Goal: Task Accomplishment & Management: Complete application form

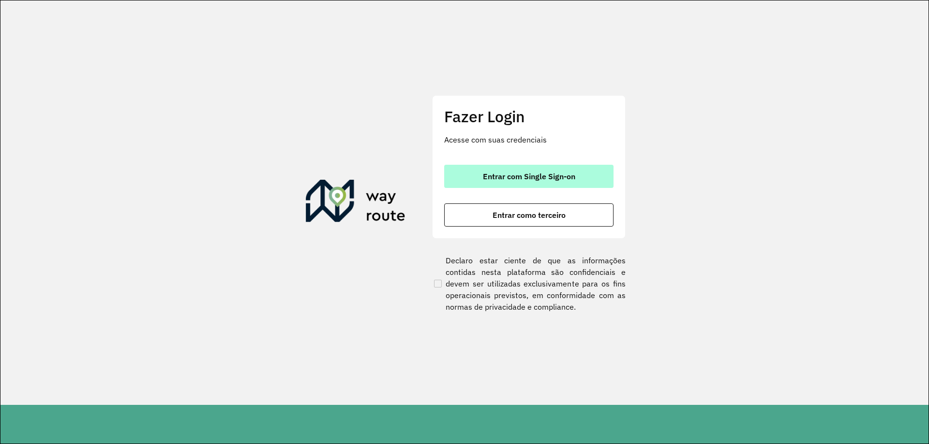
click at [542, 167] on button "Entrar com Single Sign-on" at bounding box center [528, 176] width 169 height 23
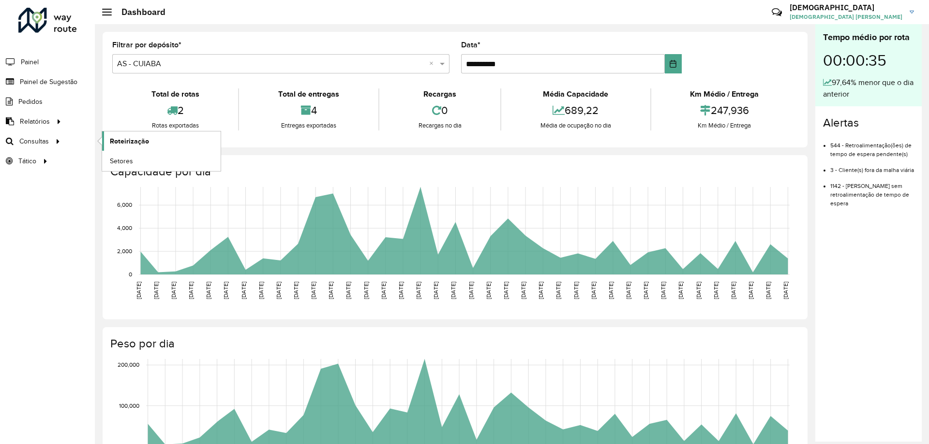
click at [127, 143] on span "Roteirização" at bounding box center [129, 141] width 39 height 10
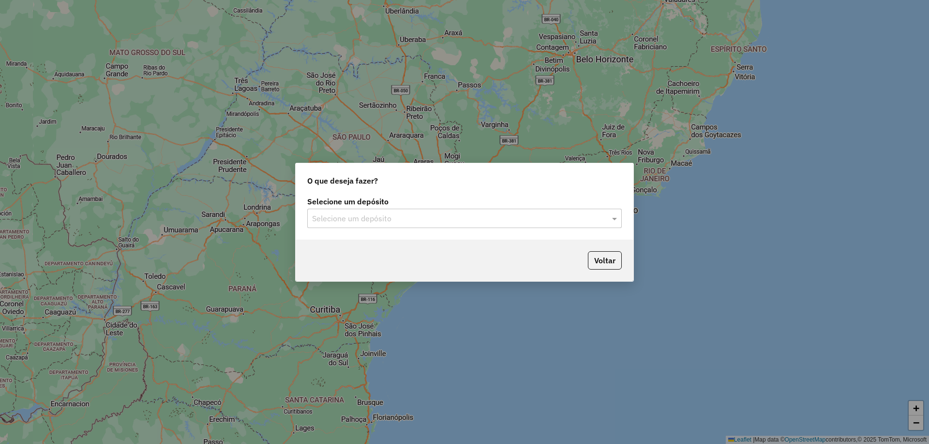
click at [359, 215] on input "text" at bounding box center [454, 219] width 285 height 12
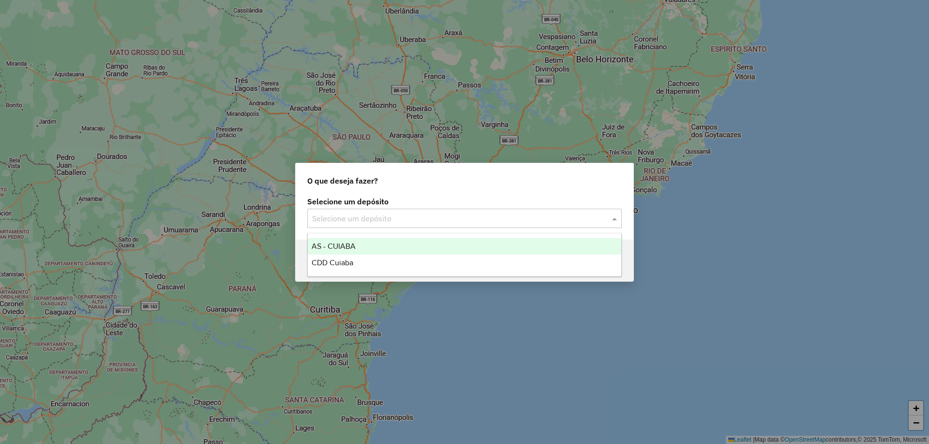
click at [254, 102] on div "O que deseja fazer? Selecione um depósito Selecione um depósito Voltar" at bounding box center [464, 222] width 929 height 444
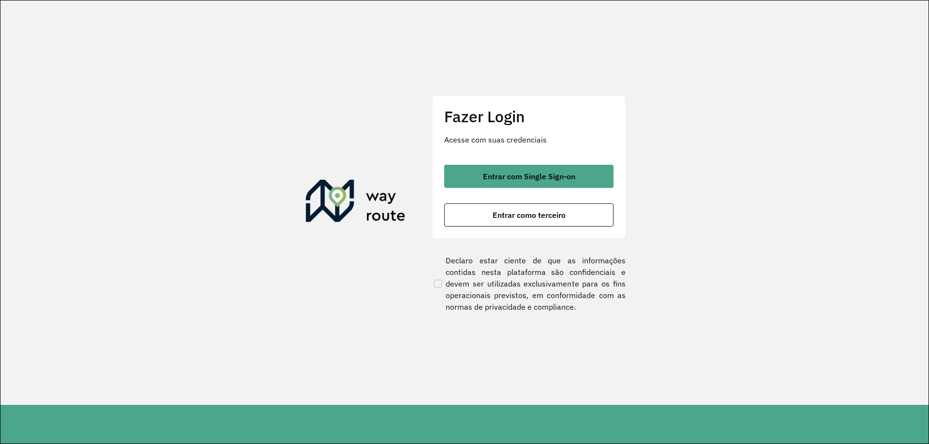
click at [592, 158] on div "Fazer Login Acesse com suas credenciais Entrar com Single Sign-on Entrar como t…" at bounding box center [528, 166] width 193 height 143
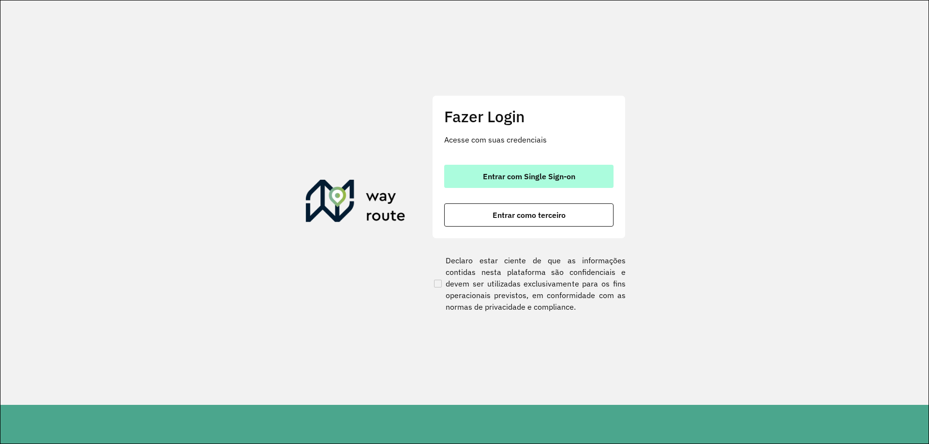
click at [585, 174] on button "Entrar com Single Sign-on" at bounding box center [528, 176] width 169 height 23
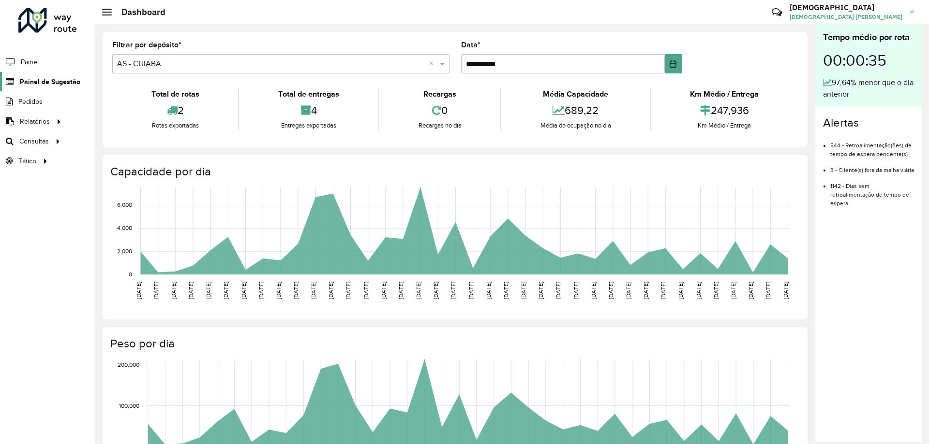
click at [36, 77] on span "Painel de Sugestão" at bounding box center [50, 82] width 60 height 10
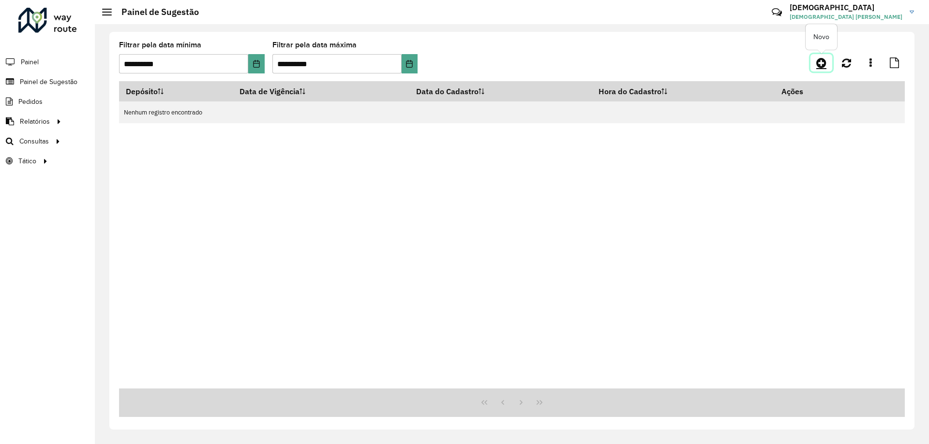
click at [817, 69] on link at bounding box center [821, 62] width 22 height 17
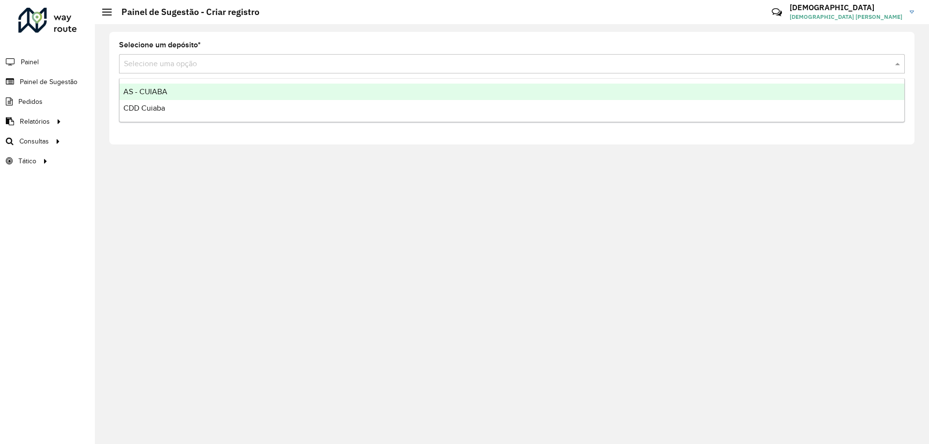
click at [165, 61] on input "text" at bounding box center [502, 65] width 756 height 12
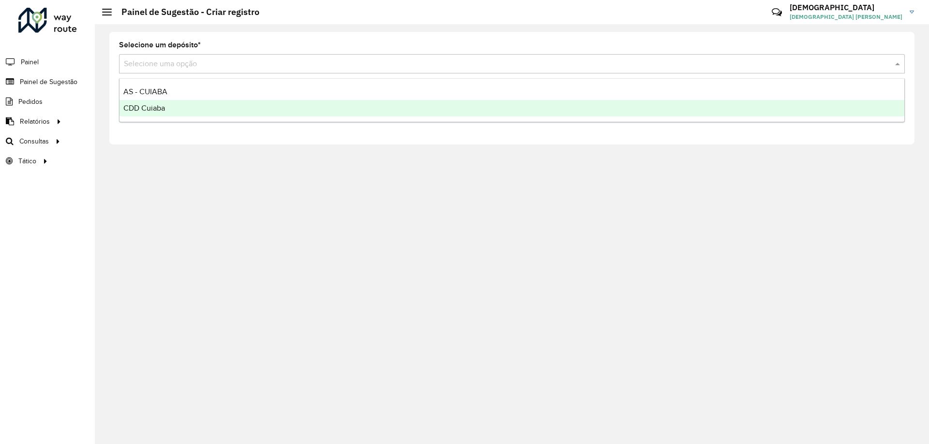
click at [151, 105] on span "CDD Cuiaba" at bounding box center [144, 108] width 42 height 8
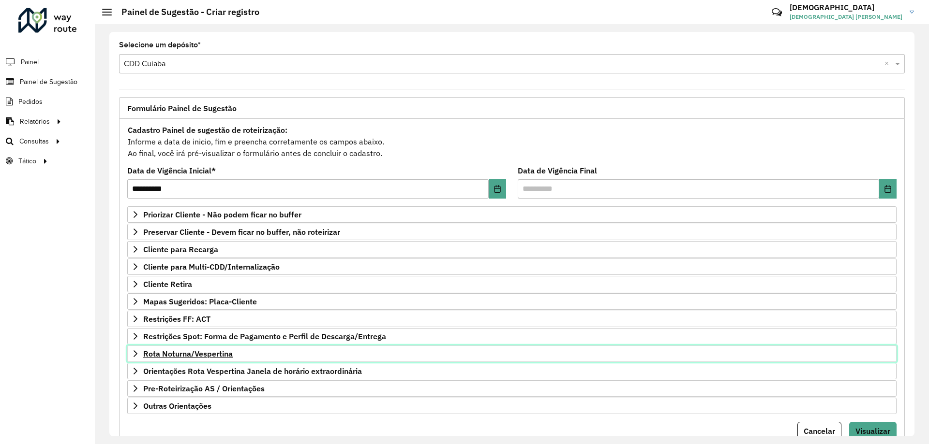
click at [186, 353] on span "Rota Noturna/Vespertina" at bounding box center [187, 354] width 89 height 8
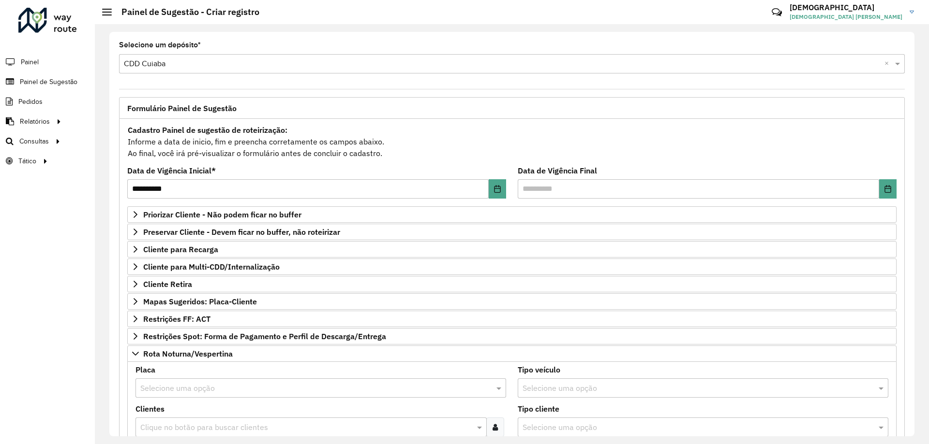
click at [187, 386] on input "text" at bounding box center [310, 389] width 341 height 12
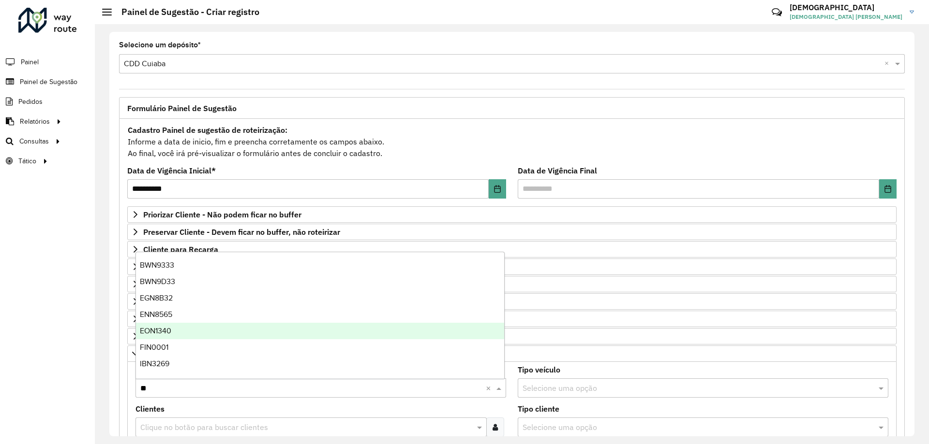
type input "***"
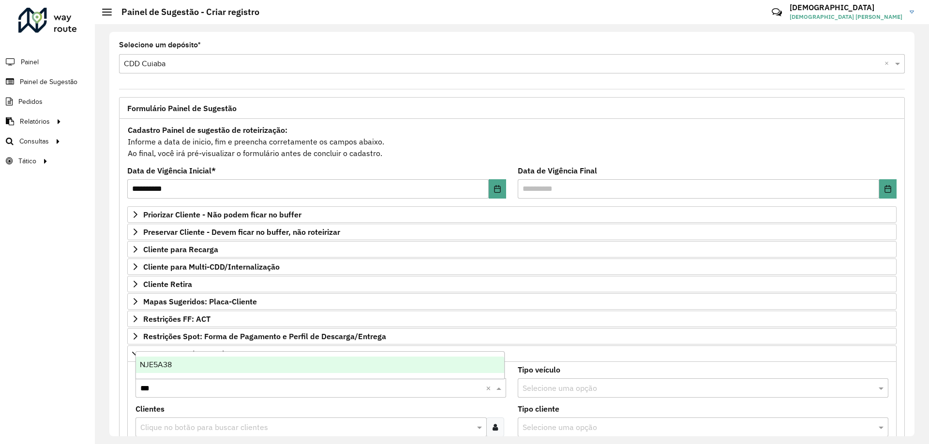
click at [187, 366] on div "NJE5A38" at bounding box center [320, 365] width 368 height 16
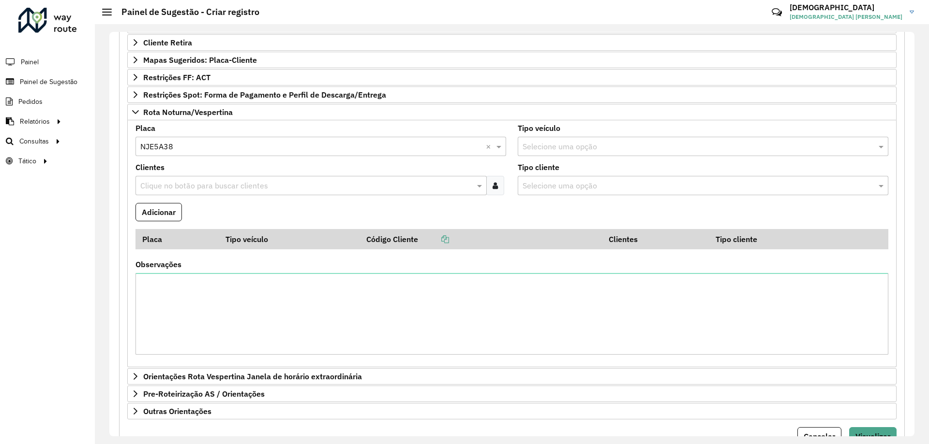
scroll to position [285, 0]
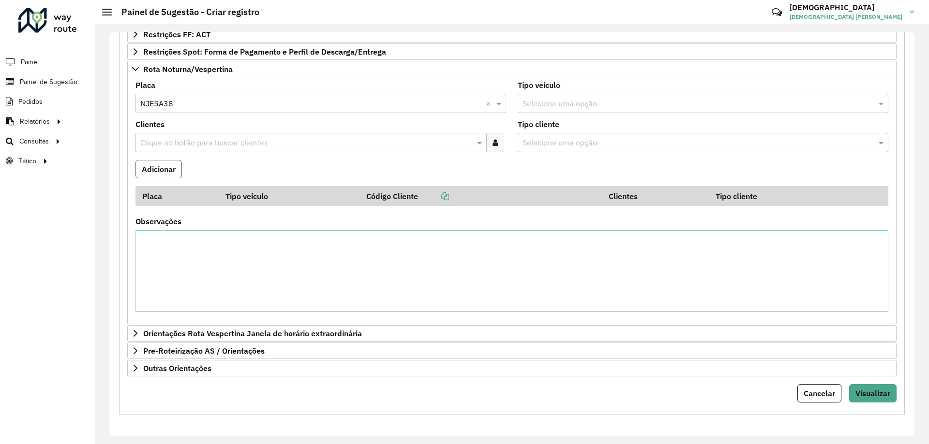
click at [152, 165] on button "Adicionar" at bounding box center [158, 169] width 46 height 18
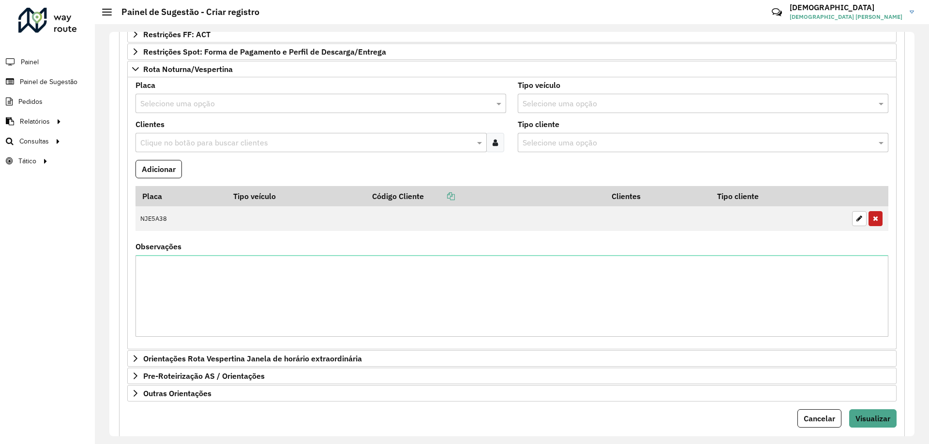
click at [163, 106] on input "text" at bounding box center [310, 104] width 341 height 12
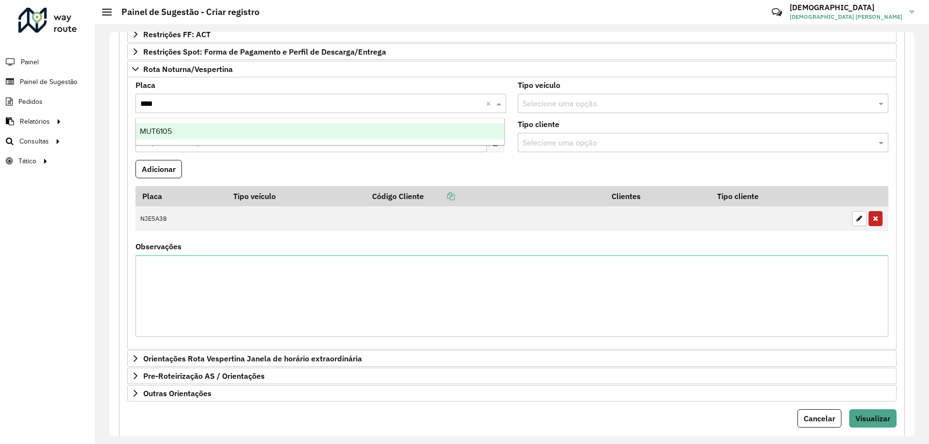
type input "*****"
click at [191, 136] on div "MUT6105" at bounding box center [320, 131] width 368 height 16
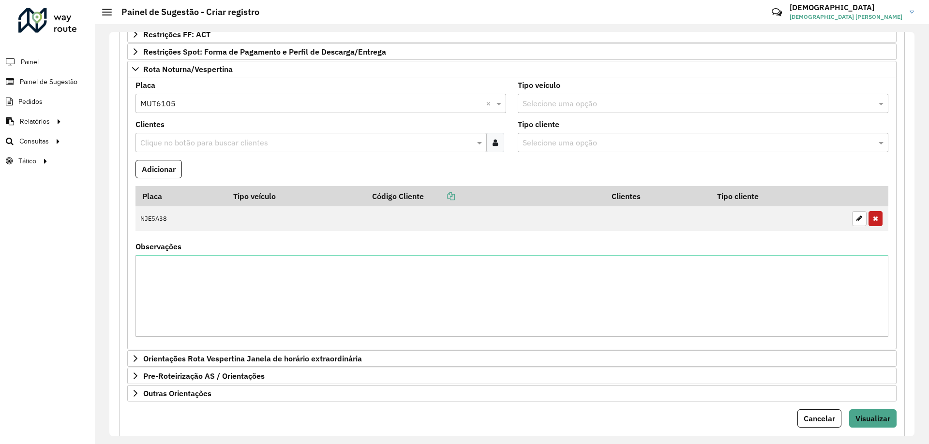
click at [200, 158] on formly-field "Clientes Clique no botão para buscar clientes" at bounding box center [321, 140] width 382 height 39
click at [161, 173] on button "Adicionar" at bounding box center [158, 169] width 46 height 18
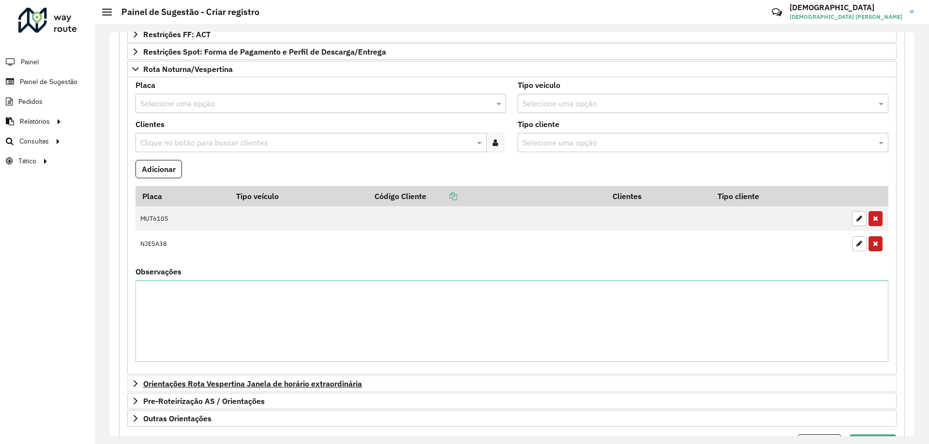
scroll to position [335, 0]
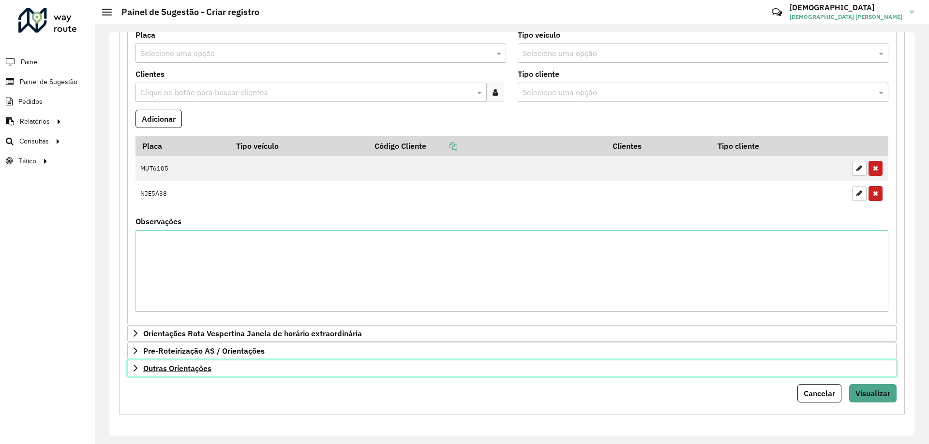
click at [157, 372] on span "Outras Orientações" at bounding box center [177, 369] width 68 height 8
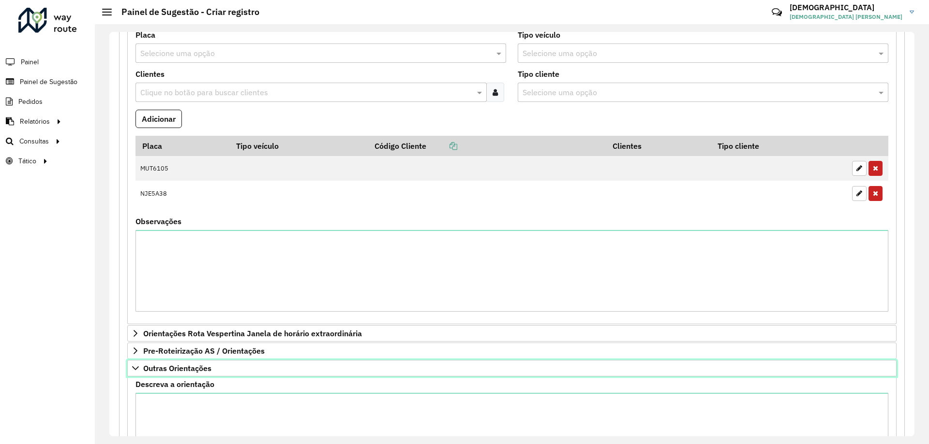
scroll to position [446, 0]
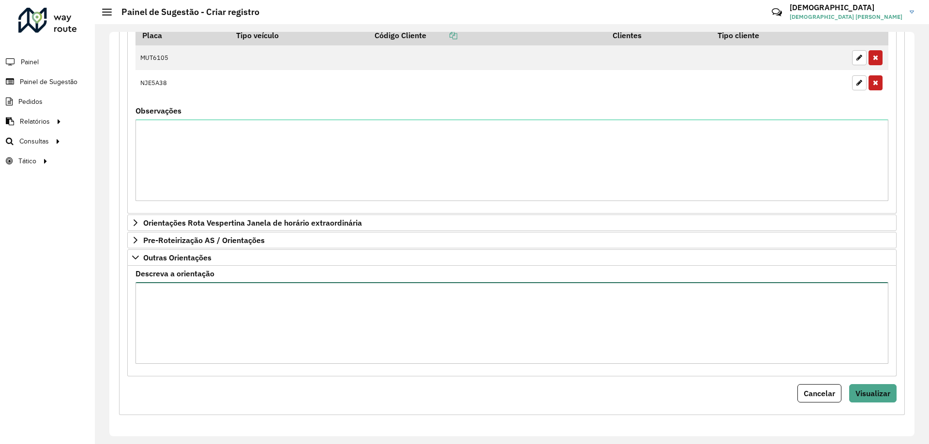
click at [249, 320] on textarea "Descreva a orientação" at bounding box center [511, 323] width 753 height 82
paste textarea "**********"
type textarea "**********"
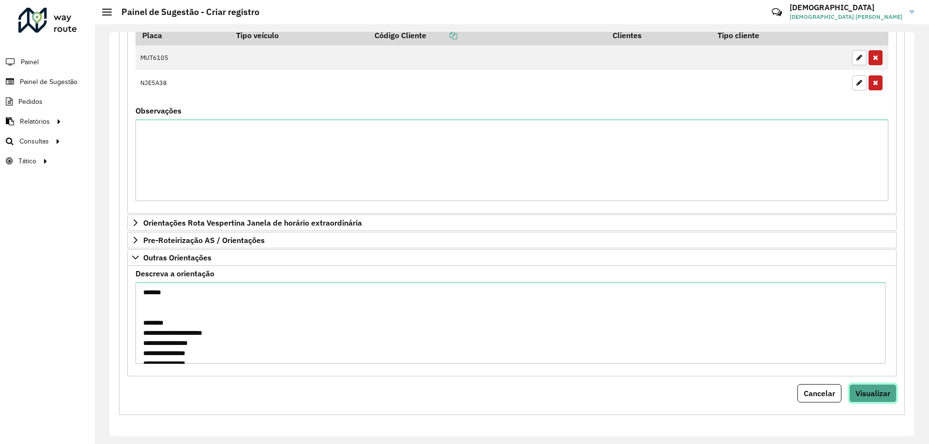
click at [867, 392] on span "Visualizar" at bounding box center [872, 394] width 35 height 10
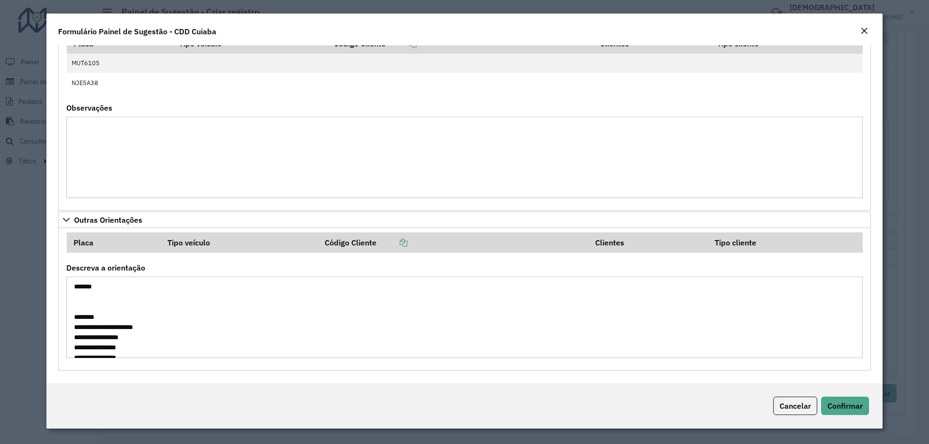
scroll to position [41, 0]
click at [864, 404] on button "Confirmar" at bounding box center [845, 406] width 48 height 18
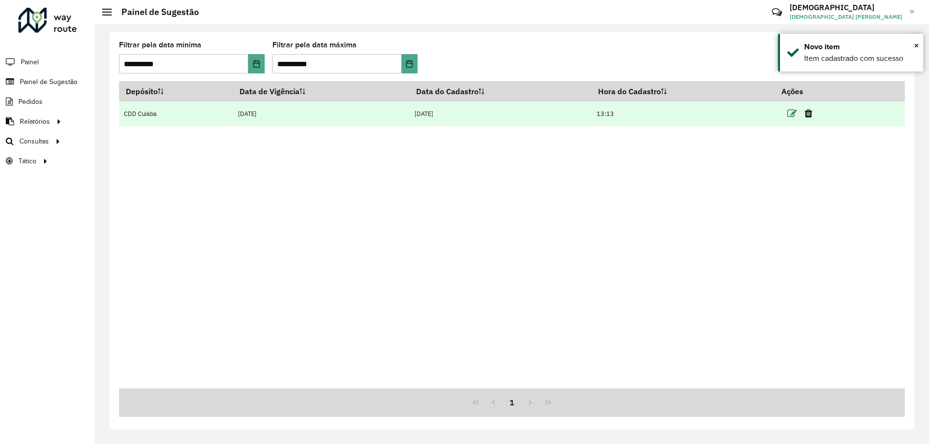
click at [791, 112] on icon at bounding box center [792, 114] width 10 height 10
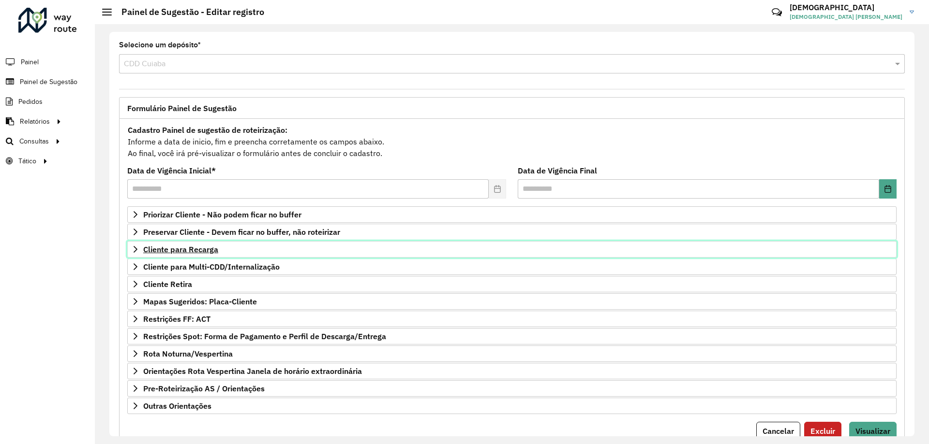
click at [196, 249] on span "Cliente para Recarga" at bounding box center [180, 250] width 75 height 8
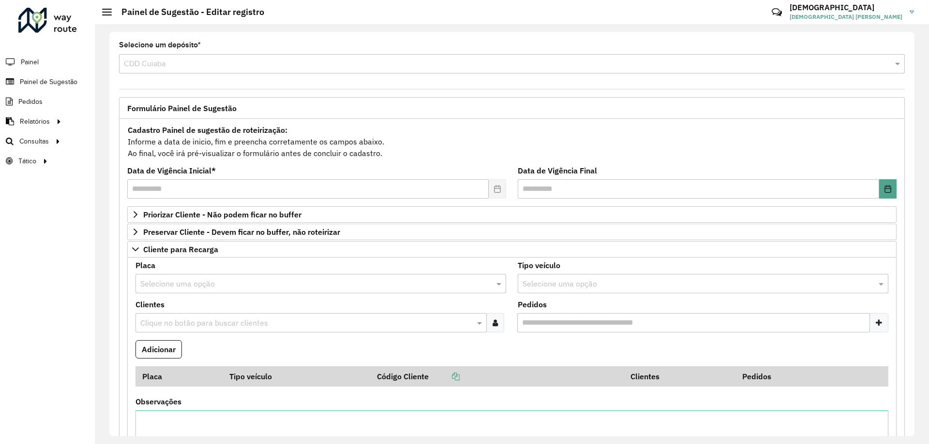
click at [183, 284] on input "text" at bounding box center [310, 285] width 341 height 12
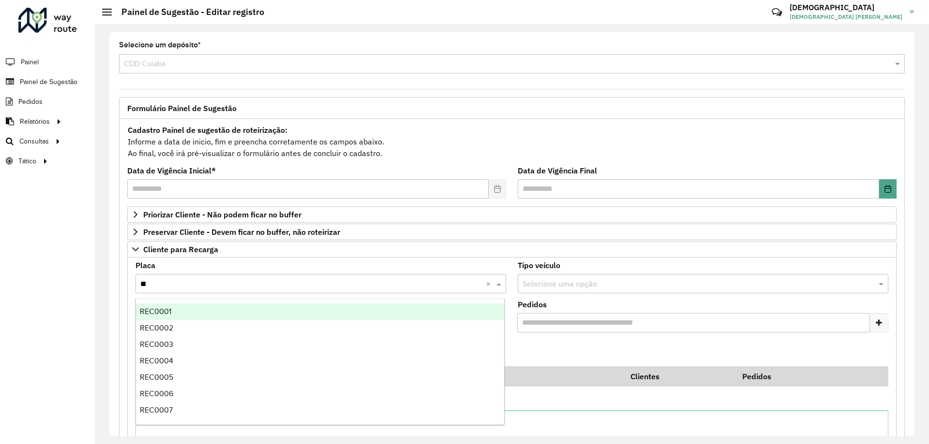
type input "***"
click at [192, 315] on div "REC0001" at bounding box center [320, 312] width 368 height 16
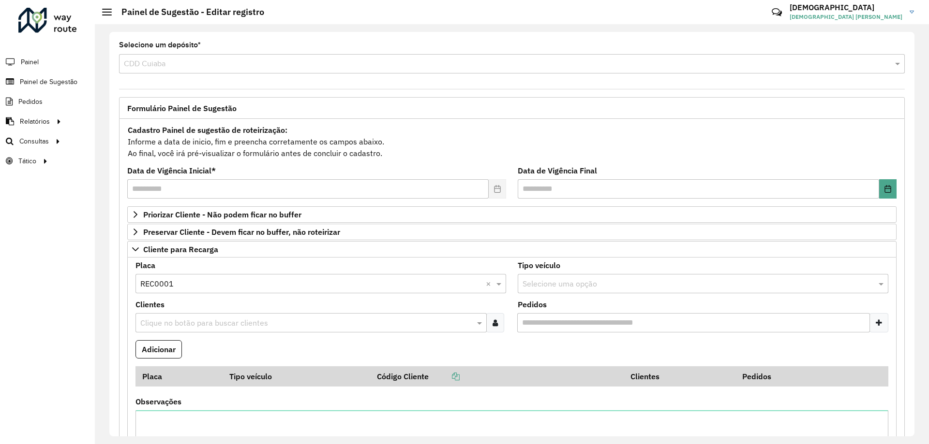
click at [489, 325] on div at bounding box center [495, 322] width 18 height 19
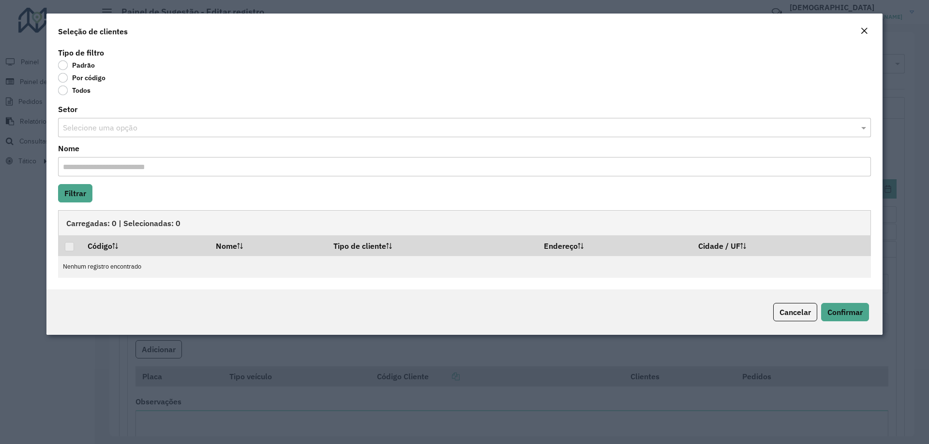
click at [80, 83] on div "Por código" at bounding box center [464, 80] width 813 height 12
click at [81, 80] on label "Por código" at bounding box center [81, 78] width 47 height 10
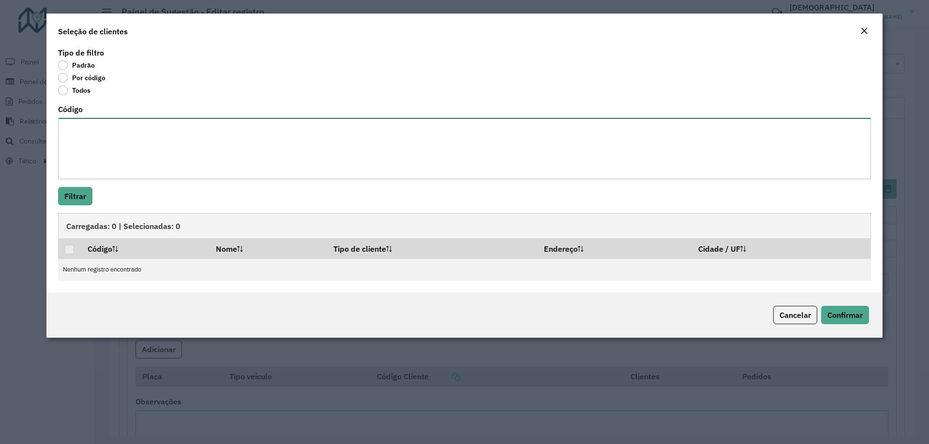
drag, startPoint x: 96, startPoint y: 142, endPoint x: 104, endPoint y: 142, distance: 8.2
click at [97, 142] on textarea "Código" at bounding box center [464, 148] width 813 height 61
type textarea "*****"
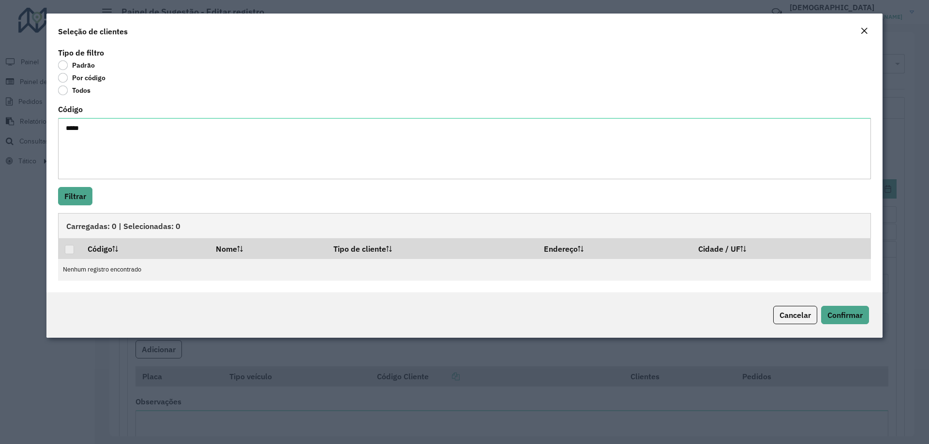
click at [54, 198] on div "Tipo de filtro Padrão Por código Todos Código ***** Filtrar Carregadas: 0 | Sel…" at bounding box center [464, 168] width 836 height 247
click at [68, 195] on button "Filtrar" at bounding box center [75, 196] width 34 height 18
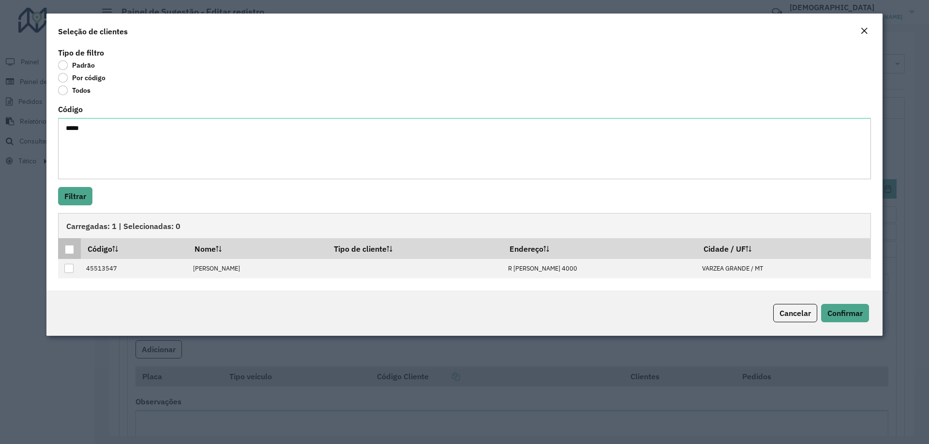
click at [62, 247] on th at bounding box center [69, 248] width 23 height 20
click at [66, 247] on div at bounding box center [69, 249] width 9 height 9
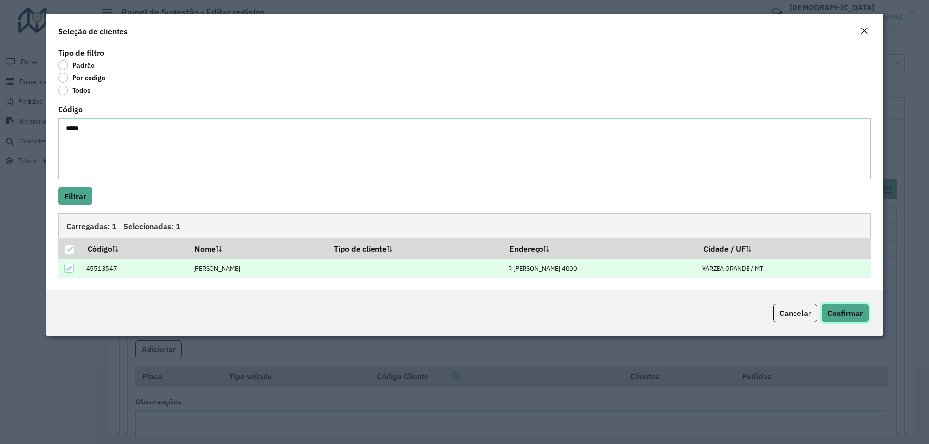
click at [863, 314] on button "Confirmar" at bounding box center [845, 313] width 48 height 18
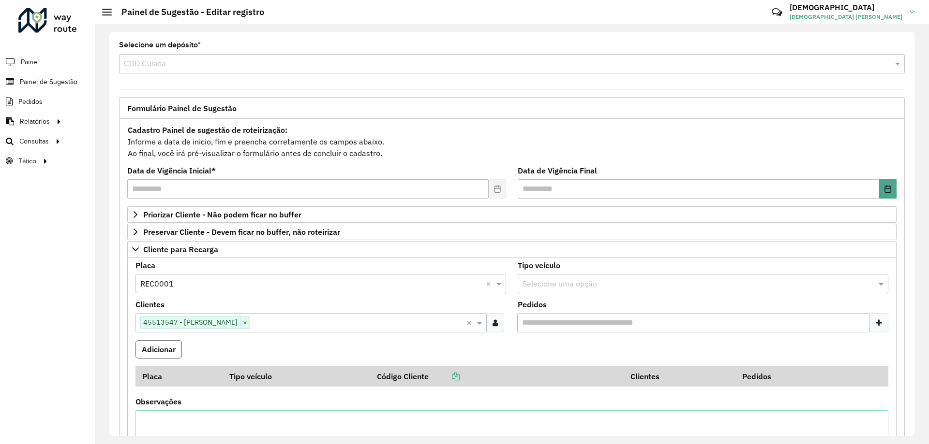
click at [156, 357] on button "Adicionar" at bounding box center [158, 349] width 46 height 18
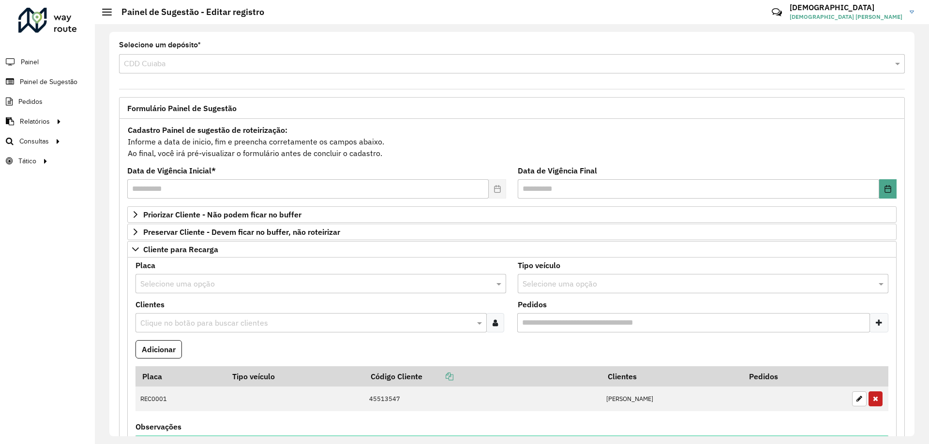
click at [180, 282] on input "text" at bounding box center [310, 285] width 341 height 12
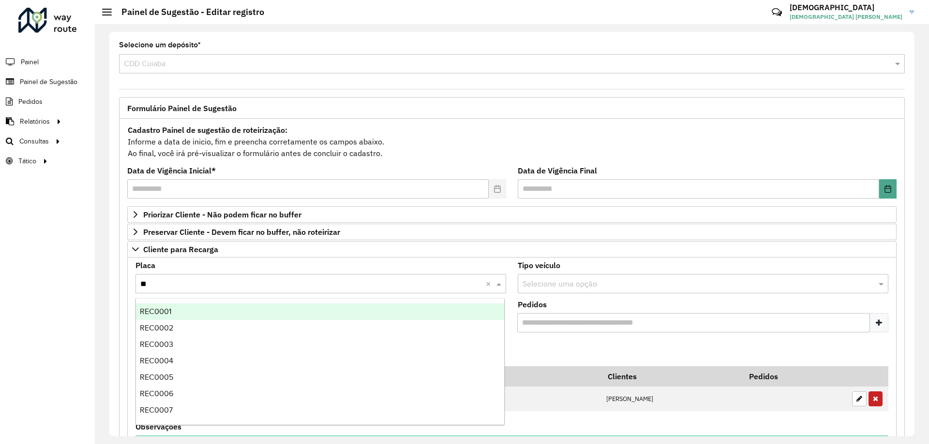
type input "***"
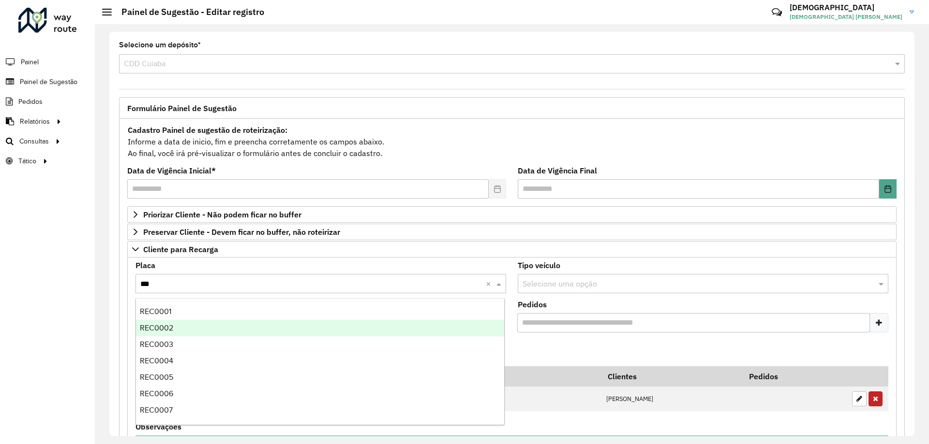
click at [182, 324] on div "REC0002" at bounding box center [320, 328] width 368 height 16
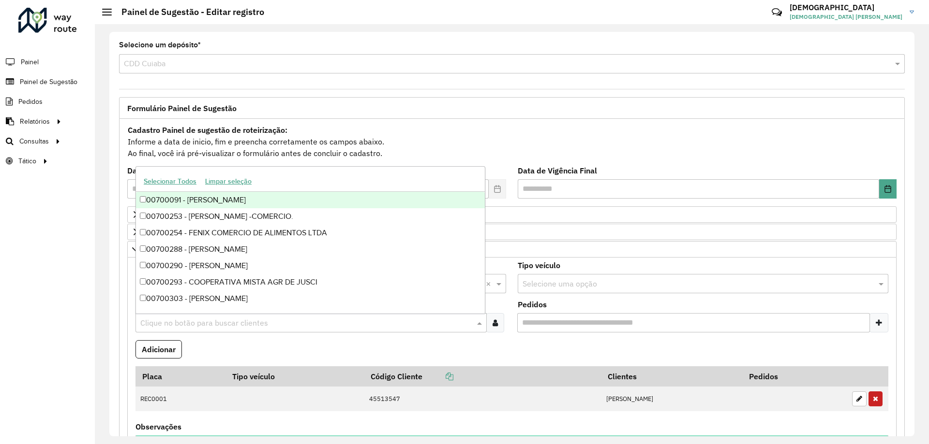
click at [181, 323] on input "text" at bounding box center [306, 324] width 337 height 12
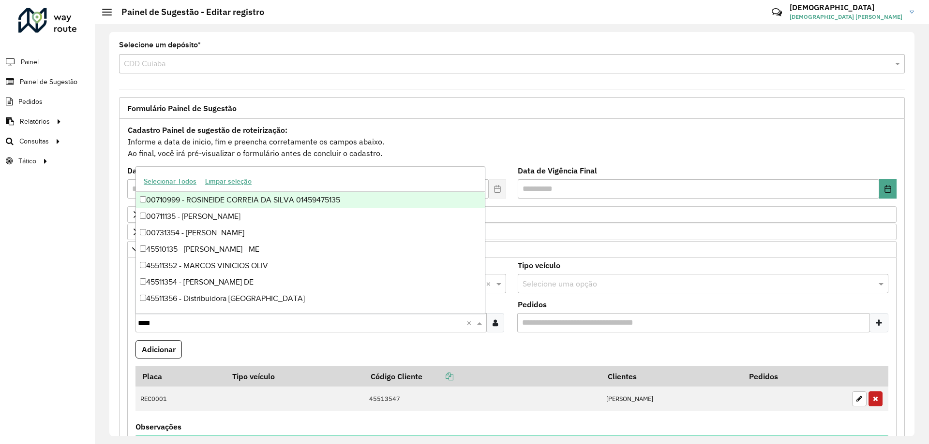
type input "*****"
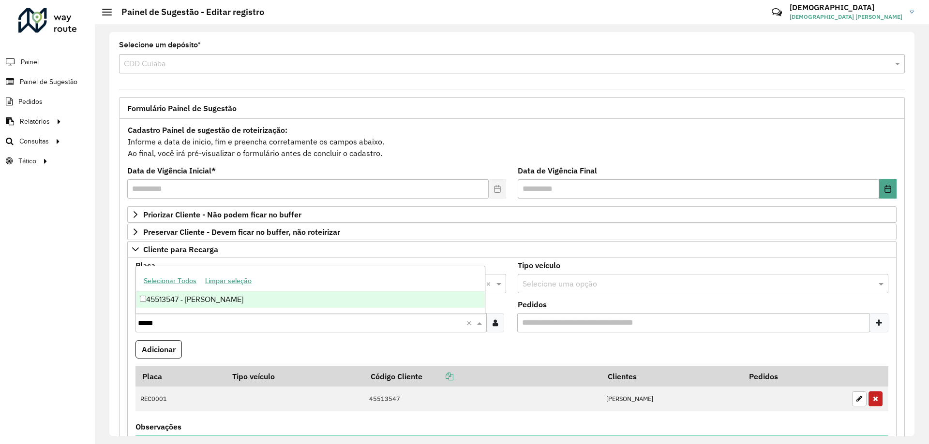
click at [189, 301] on div "45513547 - CLAUDIMIR TIAGO RIZZ" at bounding box center [310, 300] width 349 height 16
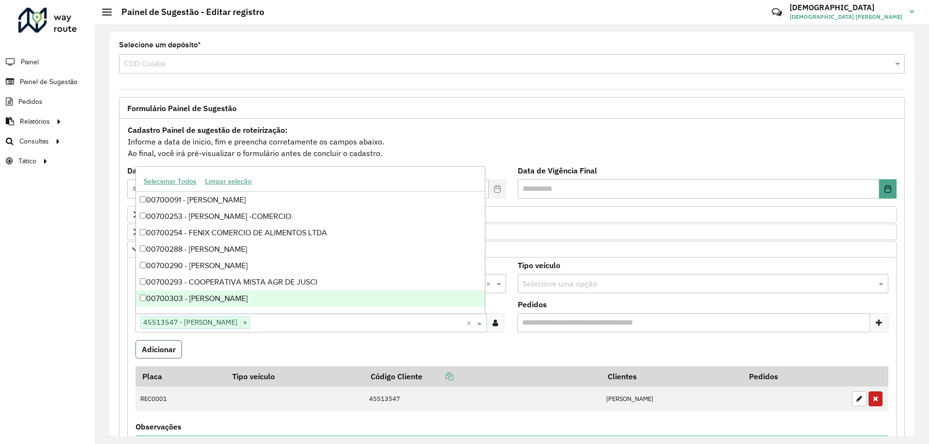
click at [164, 353] on button "Adicionar" at bounding box center [158, 349] width 46 height 18
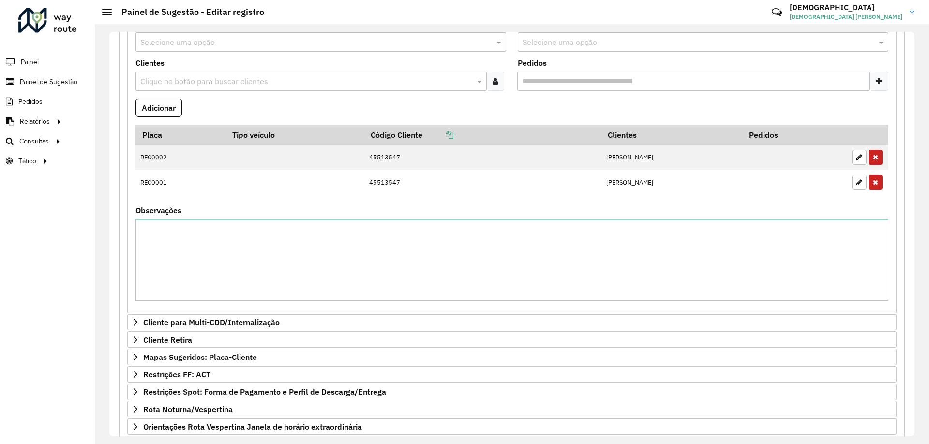
scroll to position [335, 0]
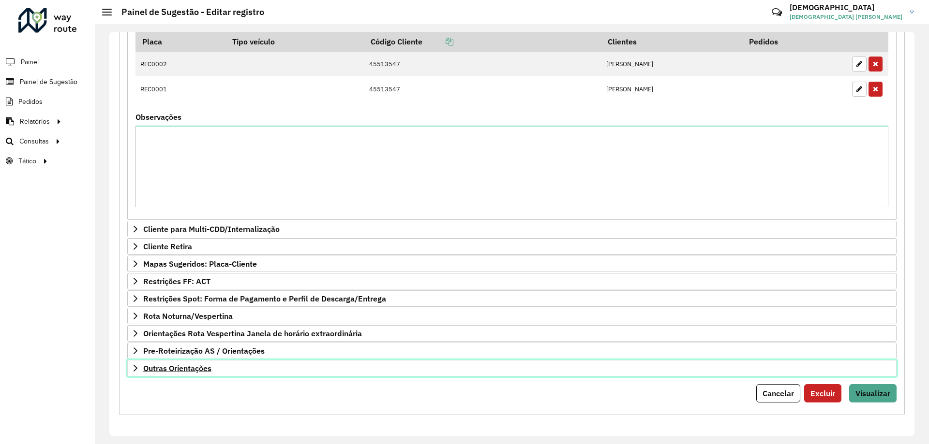
click at [181, 367] on span "Outras Orientações" at bounding box center [177, 369] width 68 height 8
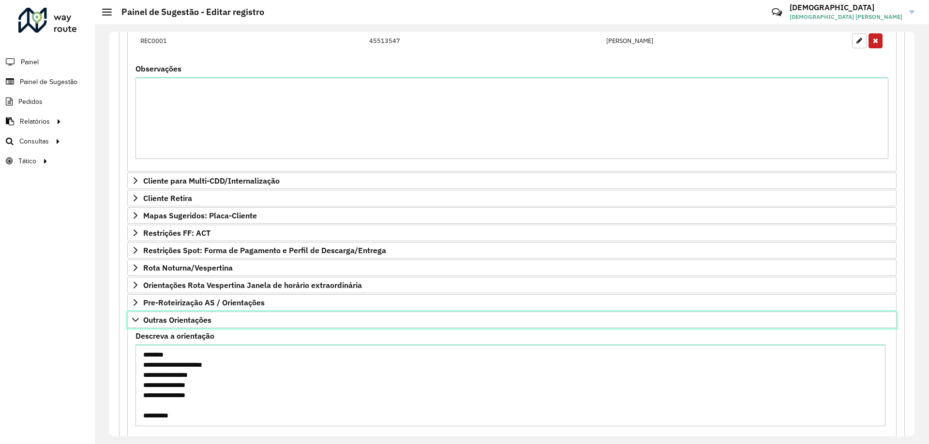
scroll to position [0, 0]
click at [167, 367] on textarea "**********" at bounding box center [510, 386] width 750 height 82
paste textarea "**********"
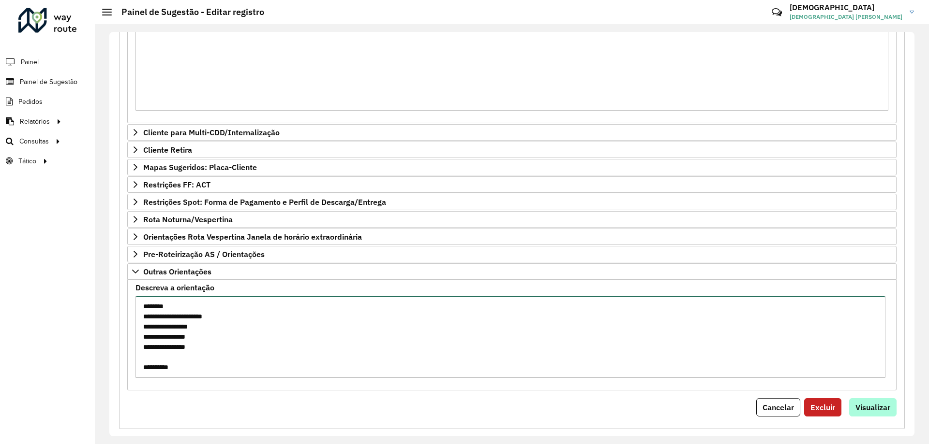
type textarea "**********"
click at [879, 407] on span "Visualizar" at bounding box center [872, 408] width 35 height 10
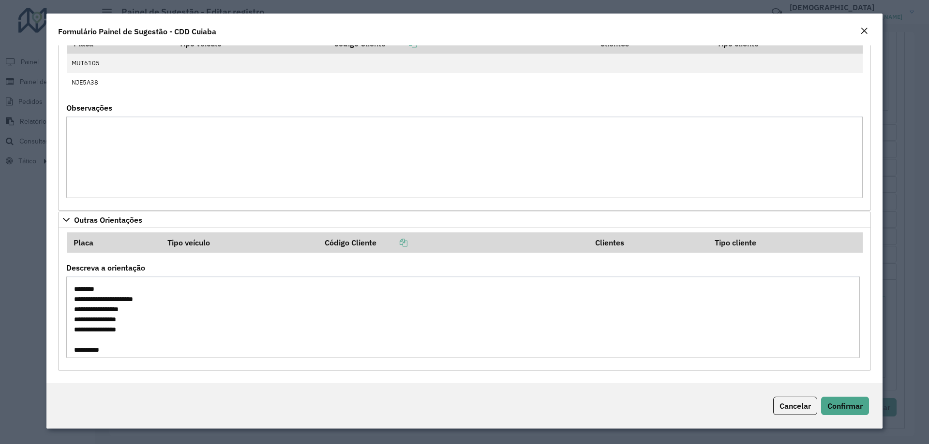
scroll to position [61, 0]
click at [847, 409] on span "Confirmar" at bounding box center [844, 406] width 35 height 10
